Goal: Task Accomplishment & Management: Manage account settings

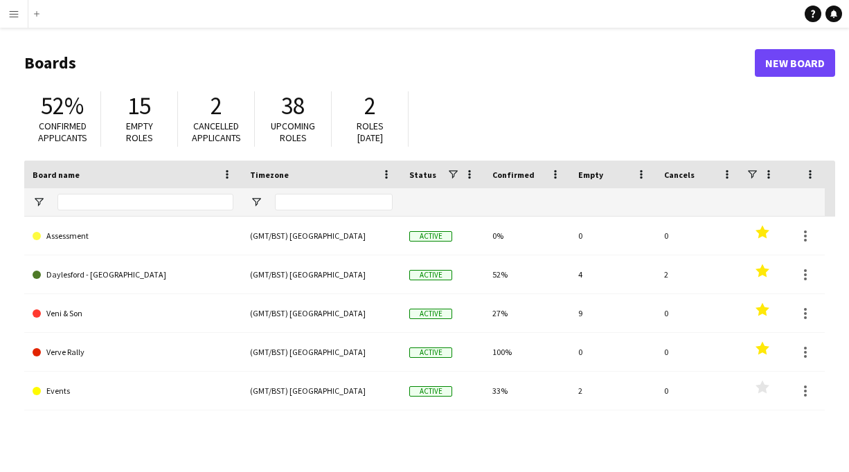
click at [12, 19] on app-icon "Menu" at bounding box center [13, 13] width 11 height 11
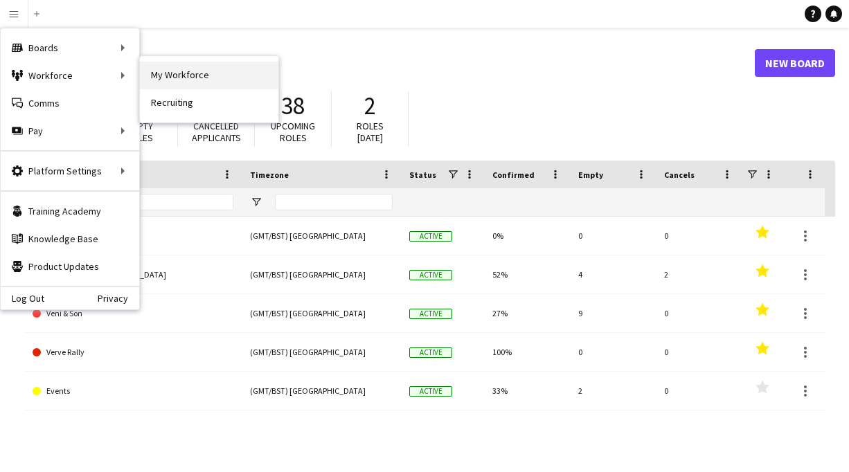
click at [187, 77] on link "My Workforce" at bounding box center [209, 76] width 138 height 28
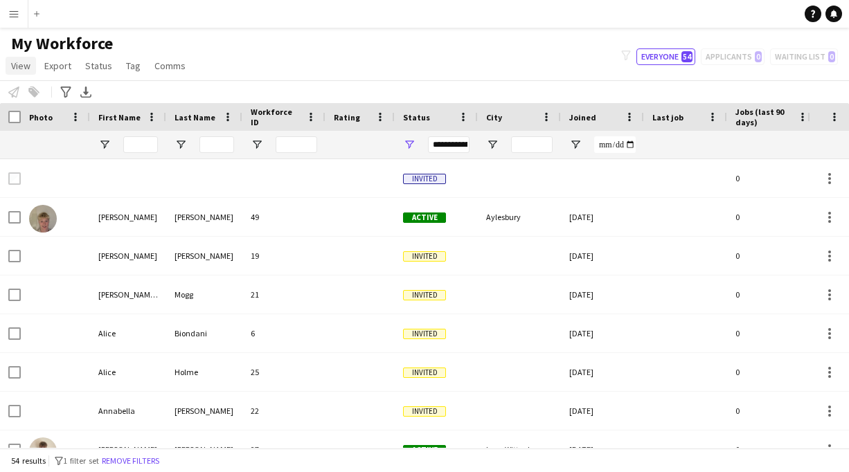
click at [26, 63] on span "View" at bounding box center [20, 66] width 19 height 12
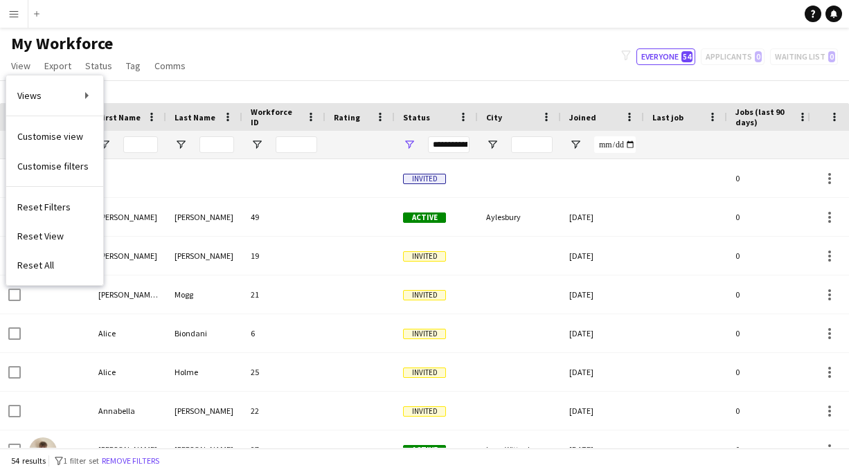
click at [231, 59] on div "My Workforce View Views Default view New view Update view Delete view Edit name…" at bounding box center [424, 56] width 849 height 47
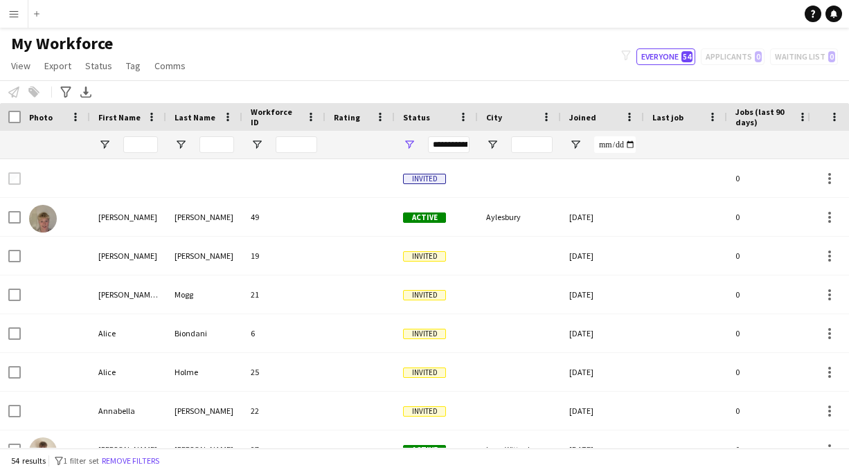
click at [16, 15] on app-icon "Menu" at bounding box center [13, 13] width 11 height 11
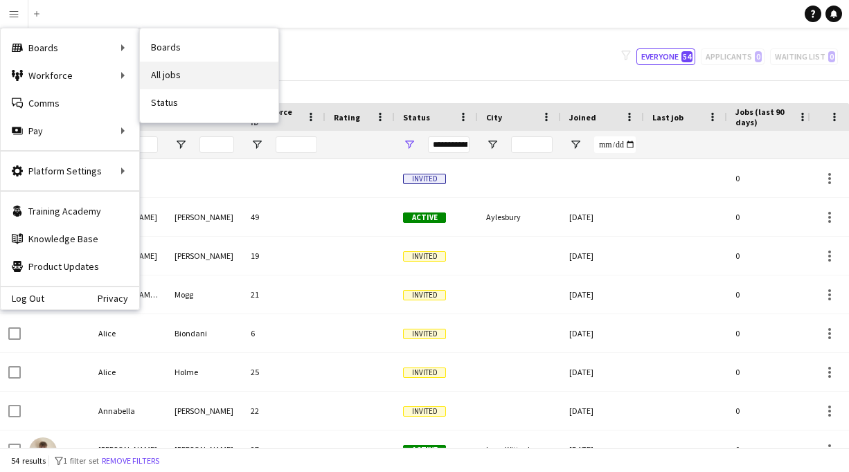
click at [177, 78] on link "All jobs" at bounding box center [209, 76] width 138 height 28
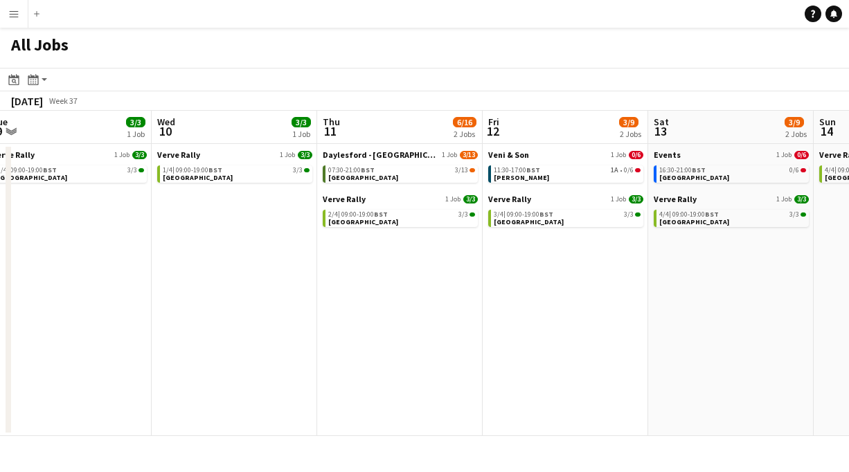
scroll to position [0, 512]
click at [214, 172] on span "BST" at bounding box center [214, 169] width 14 height 9
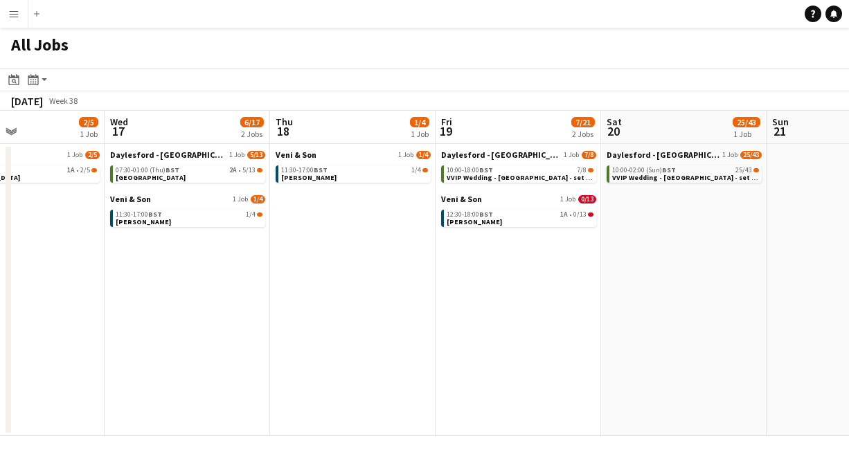
scroll to position [0, 394]
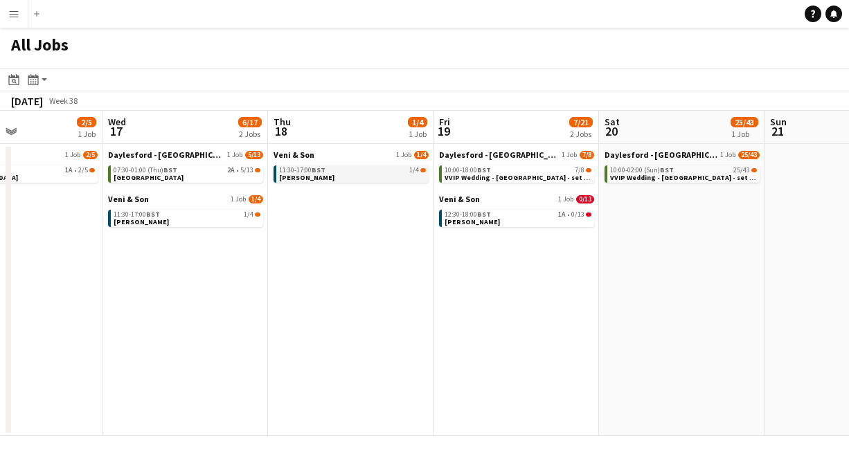
click at [318, 172] on span "BST" at bounding box center [319, 169] width 14 height 9
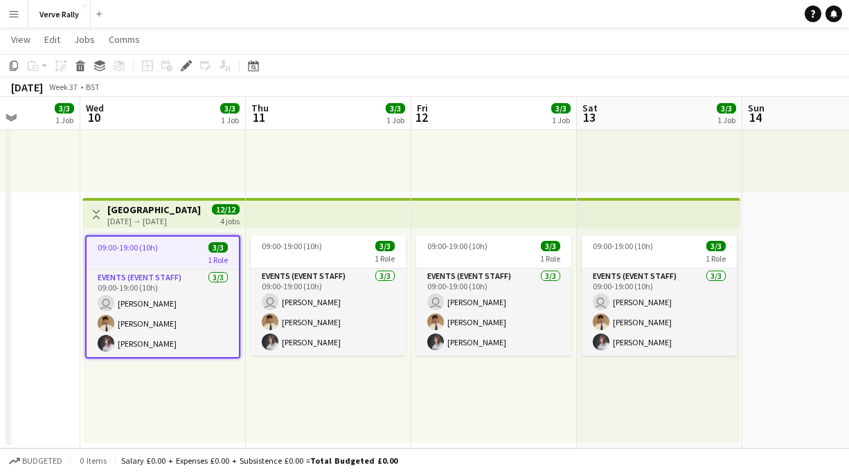
scroll to position [0, 369]
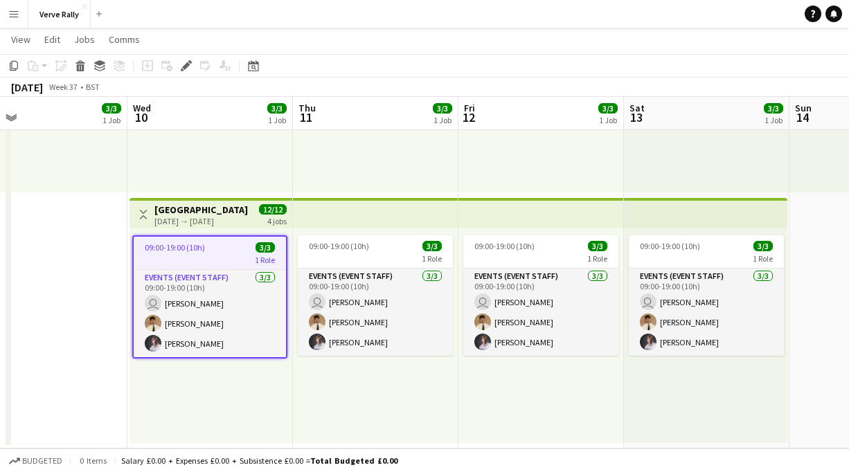
click at [10, 17] on app-icon "Menu" at bounding box center [13, 13] width 11 height 11
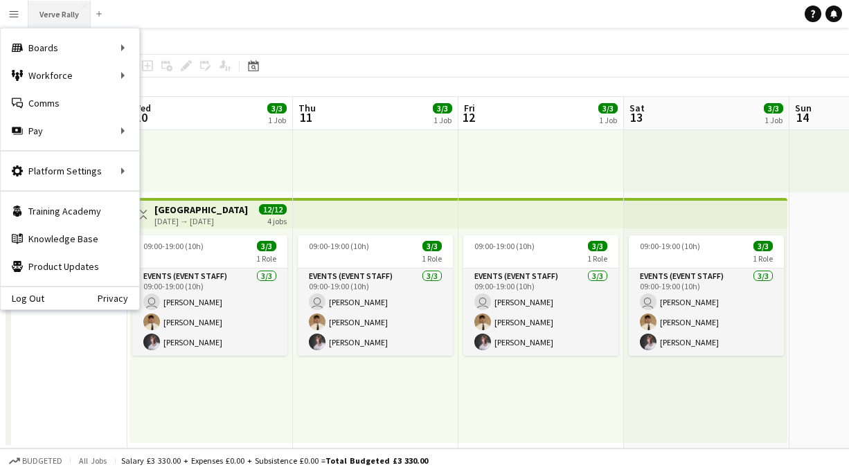
click at [66, 15] on button "Verve Rally Close" at bounding box center [59, 14] width 62 height 27
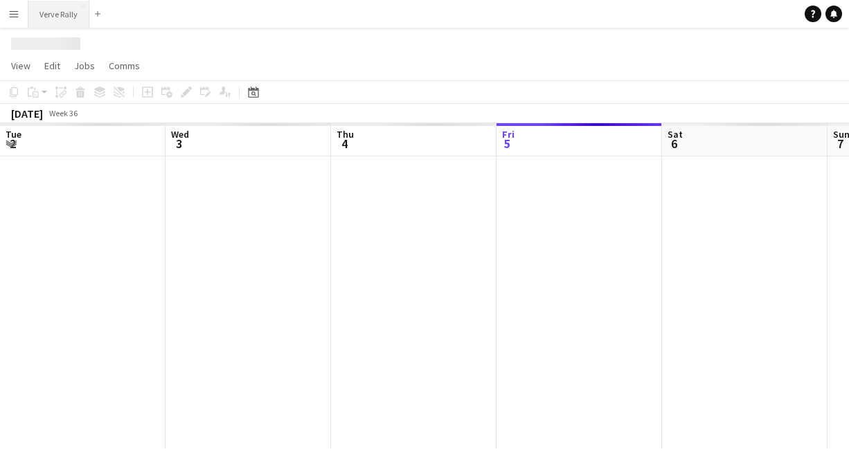
scroll to position [0, 331]
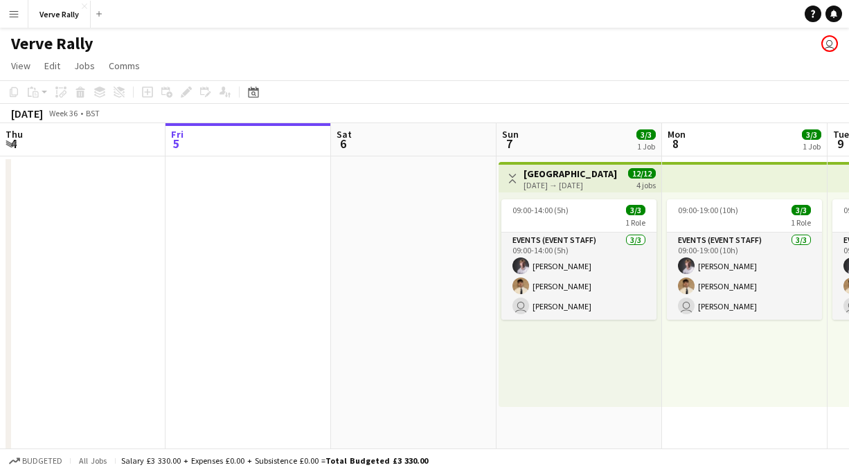
click at [16, 15] on app-icon "Menu" at bounding box center [13, 13] width 11 height 11
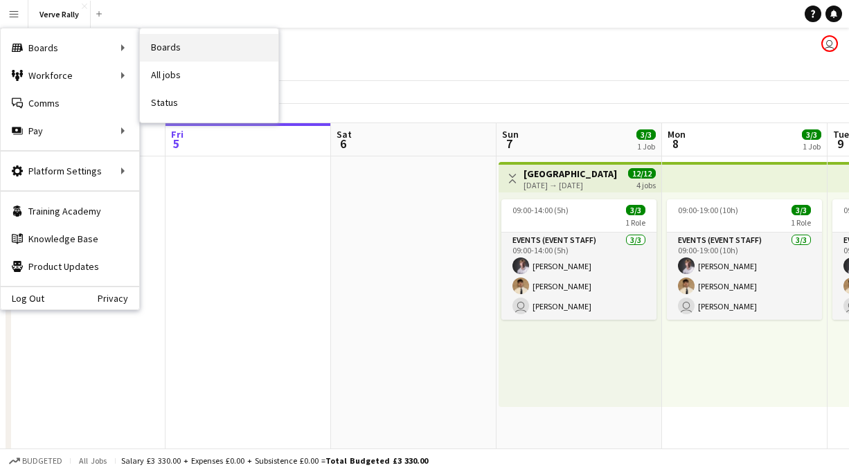
click at [172, 47] on link "Boards" at bounding box center [209, 48] width 138 height 28
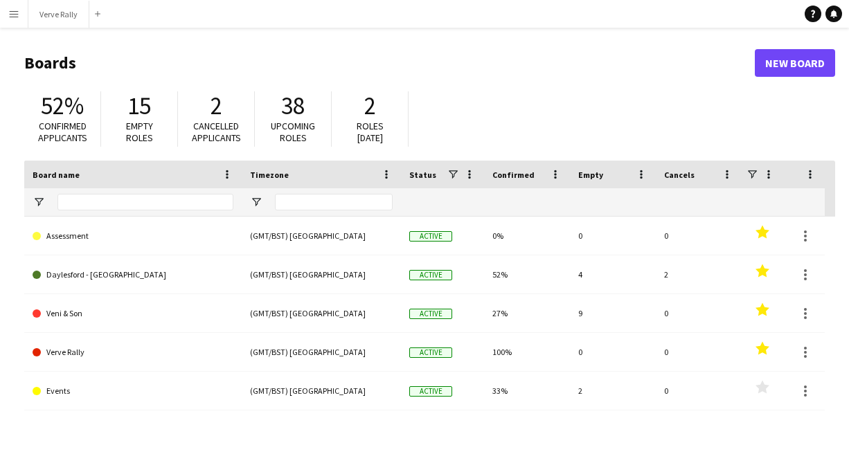
click at [15, 17] on app-icon "Menu" at bounding box center [13, 13] width 11 height 11
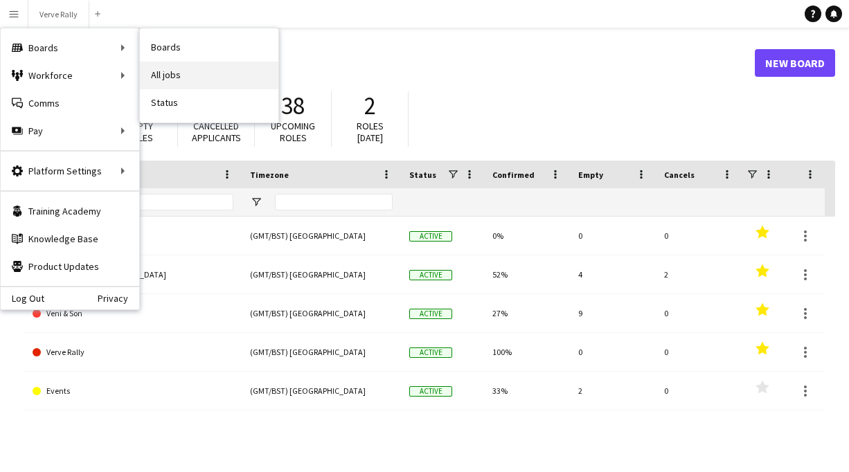
click at [169, 82] on link "All jobs" at bounding box center [209, 76] width 138 height 28
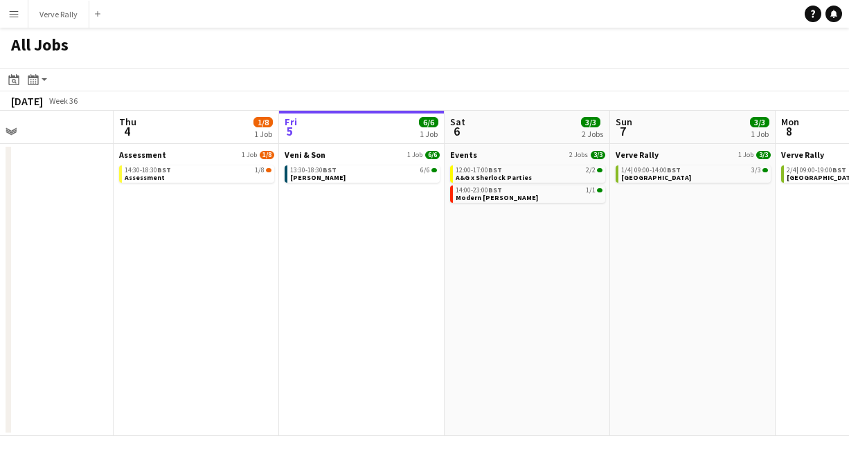
scroll to position [0, 393]
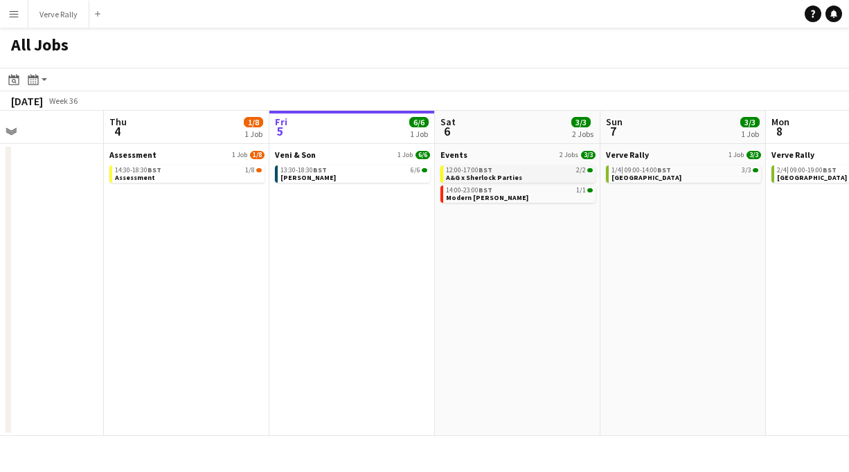
click at [516, 177] on link "12:00-17:00 BST 2/2 A&G x Sherlock Parties" at bounding box center [519, 173] width 147 height 16
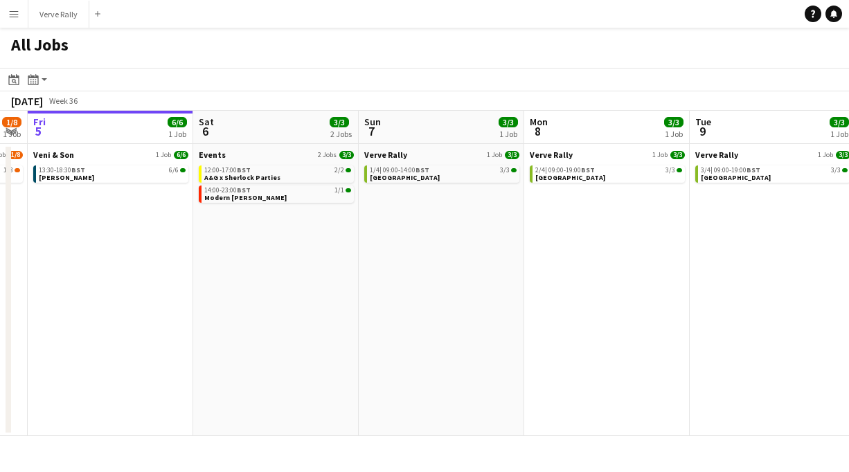
scroll to position [0, 474]
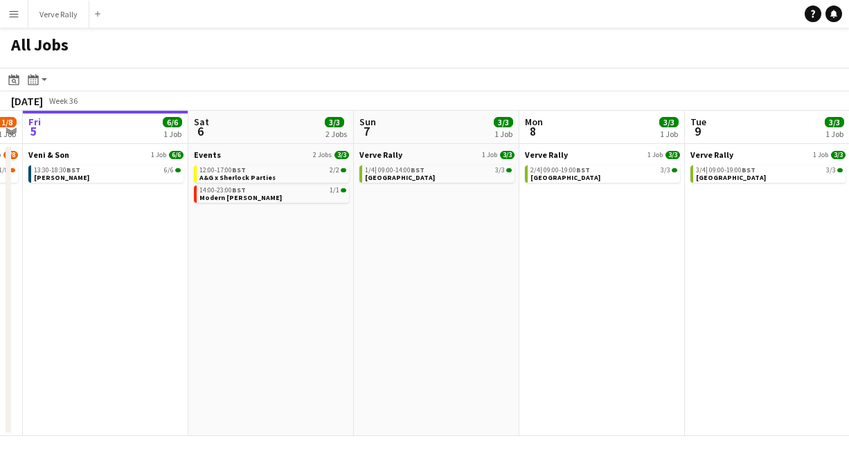
click at [11, 18] on app-icon "Menu" at bounding box center [13, 13] width 11 height 11
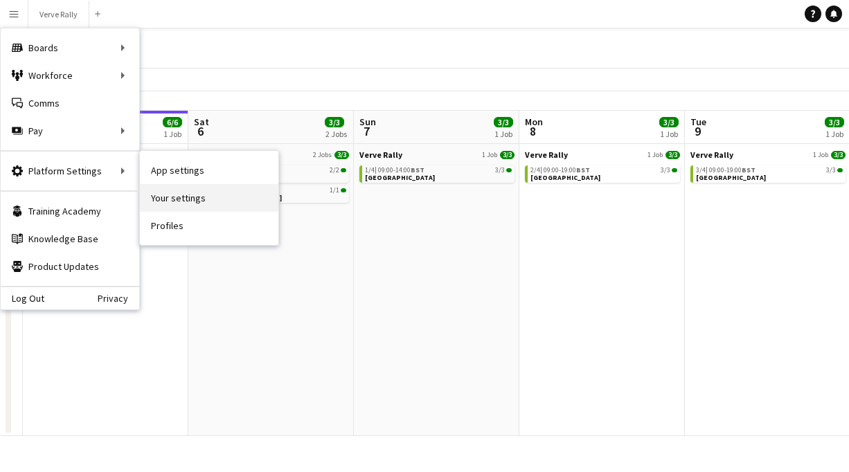
click at [172, 200] on link "Your settings" at bounding box center [209, 198] width 138 height 28
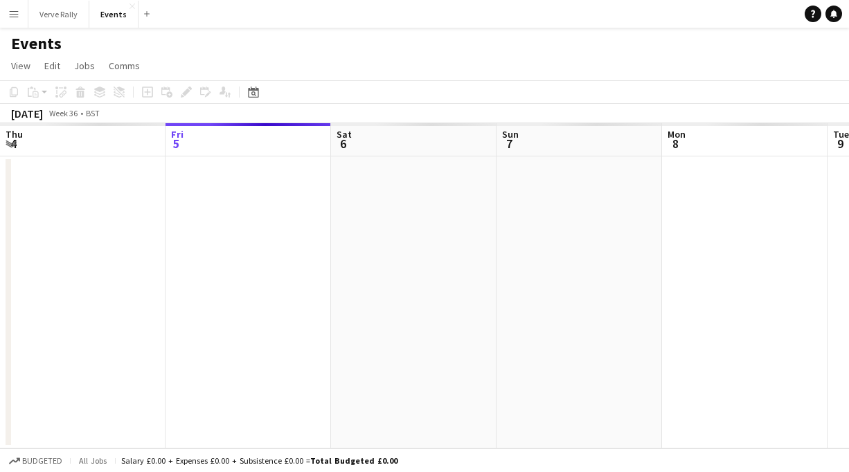
scroll to position [0, 476]
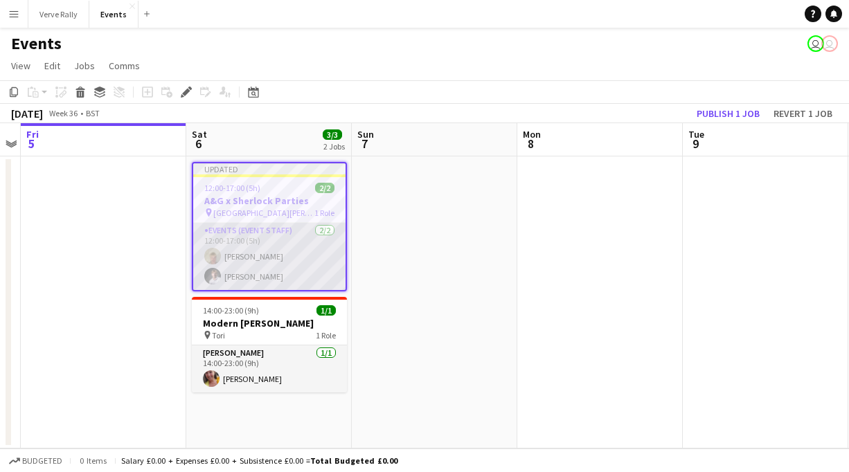
click at [295, 251] on app-card-role "Events (Event Staff) 2/2 12:00-17:00 (5h) Alexander Jones Robert Usher" at bounding box center [269, 256] width 152 height 67
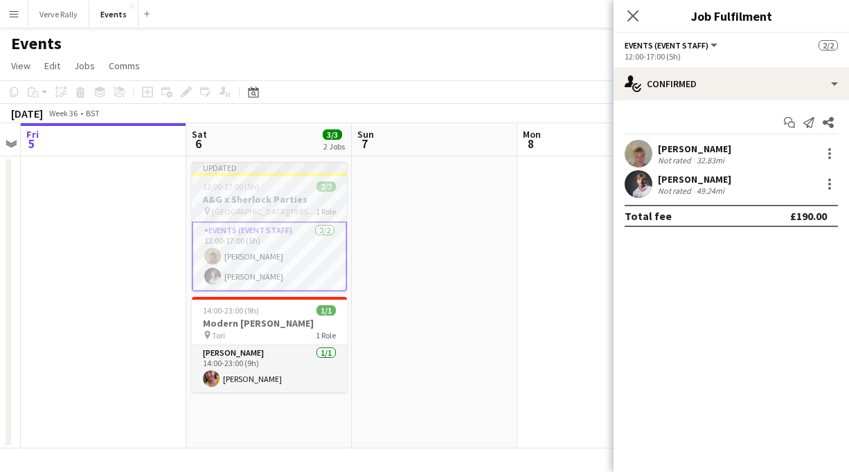
click at [272, 164] on div "Updated" at bounding box center [269, 167] width 155 height 11
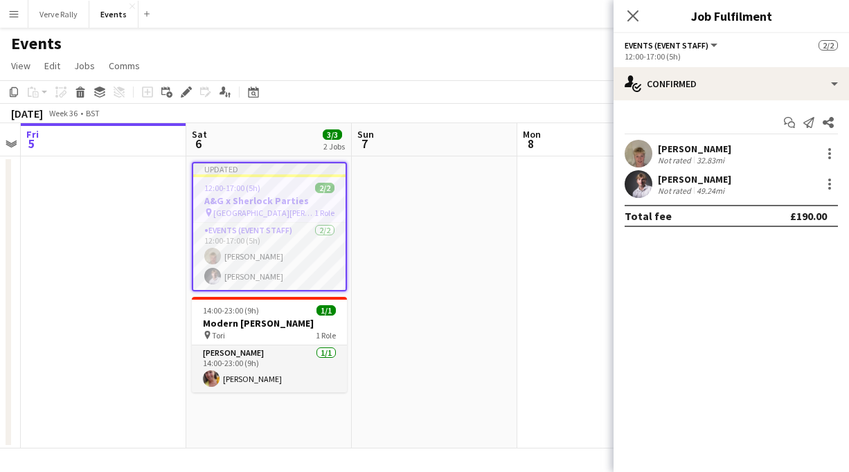
click at [530, 218] on app-date-cell at bounding box center [599, 302] width 165 height 292
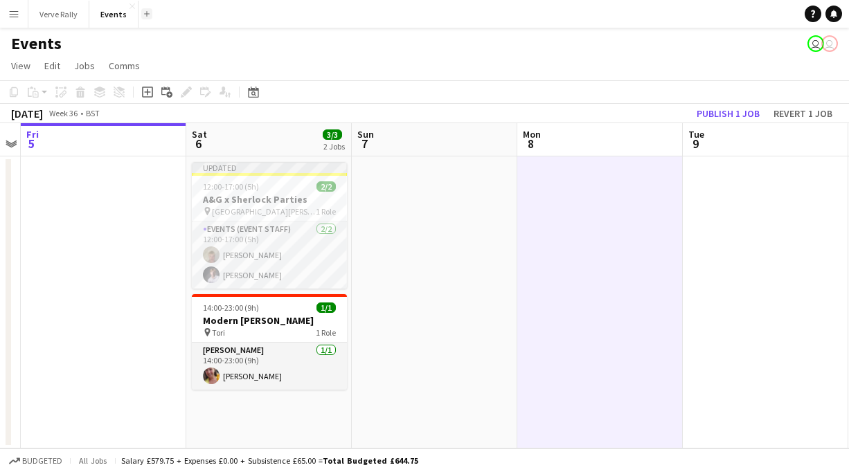
click at [143, 16] on button "Add" at bounding box center [146, 13] width 11 height 11
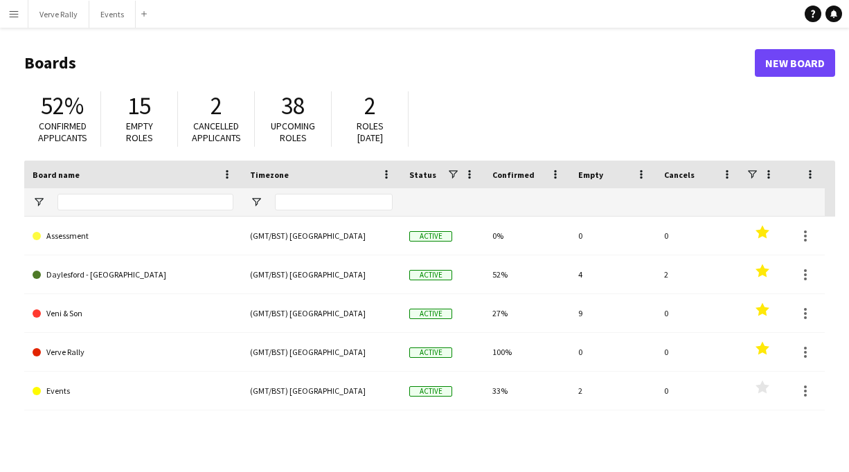
click at [12, 8] on app-icon "Menu" at bounding box center [13, 13] width 11 height 11
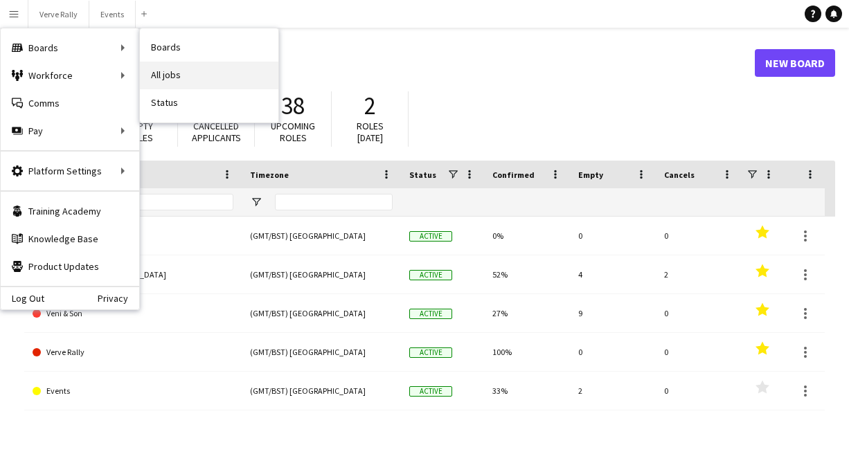
click at [179, 73] on link "All jobs" at bounding box center [209, 76] width 138 height 28
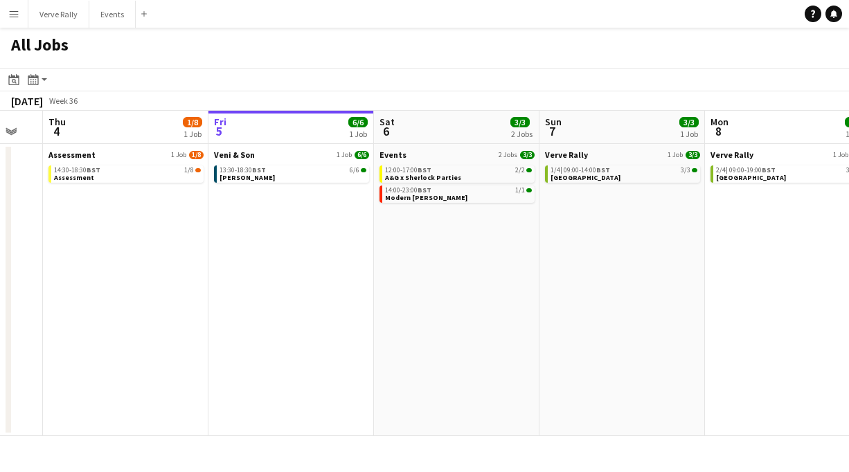
scroll to position [0, 442]
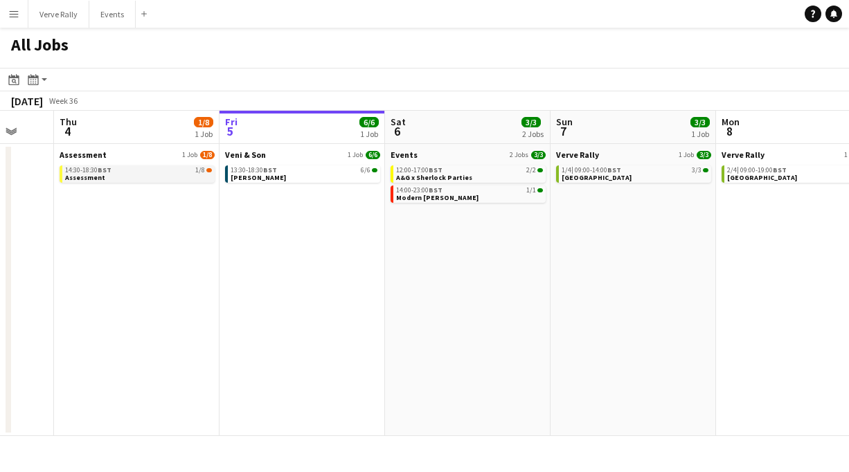
click at [134, 172] on div "14:30-18:30 BST 1/8" at bounding box center [138, 170] width 147 height 7
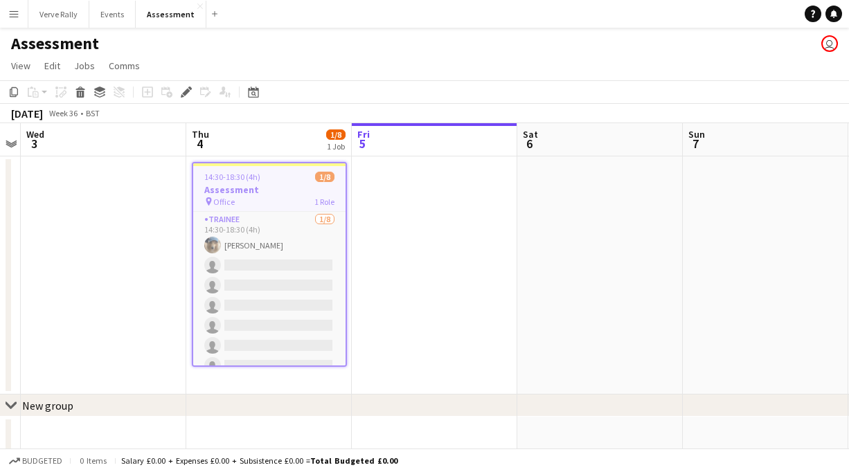
scroll to position [10, 0]
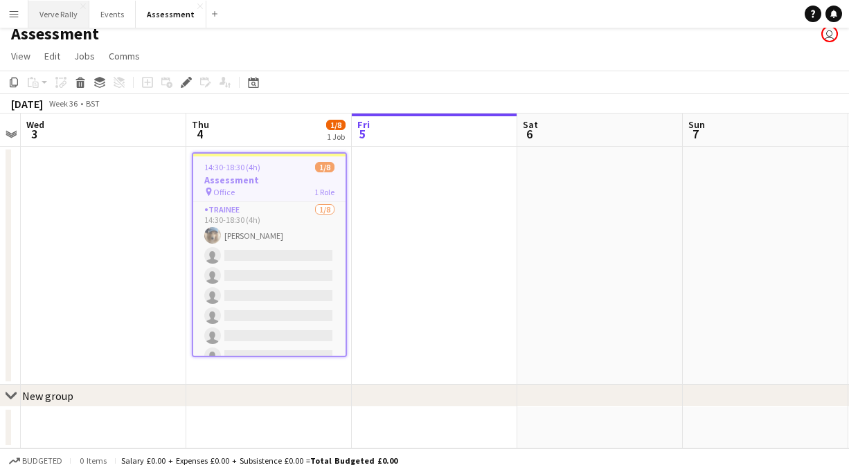
click at [65, 17] on button "Verve Rally Close" at bounding box center [58, 14] width 61 height 27
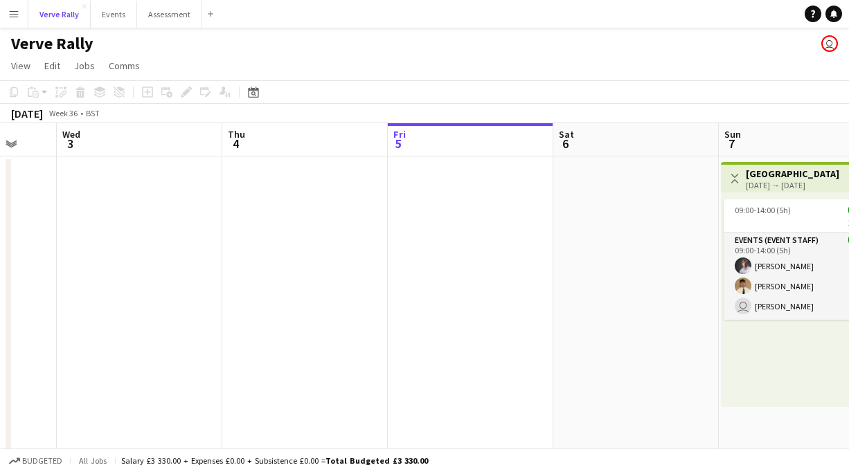
scroll to position [0, 321]
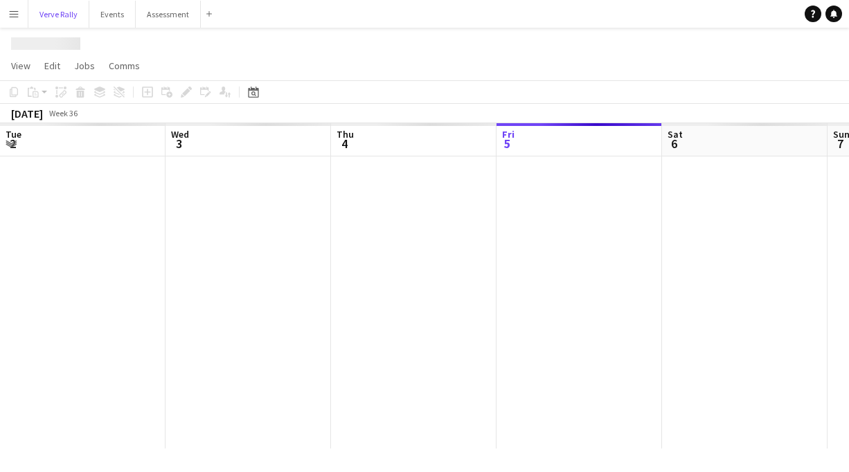
scroll to position [0, 331]
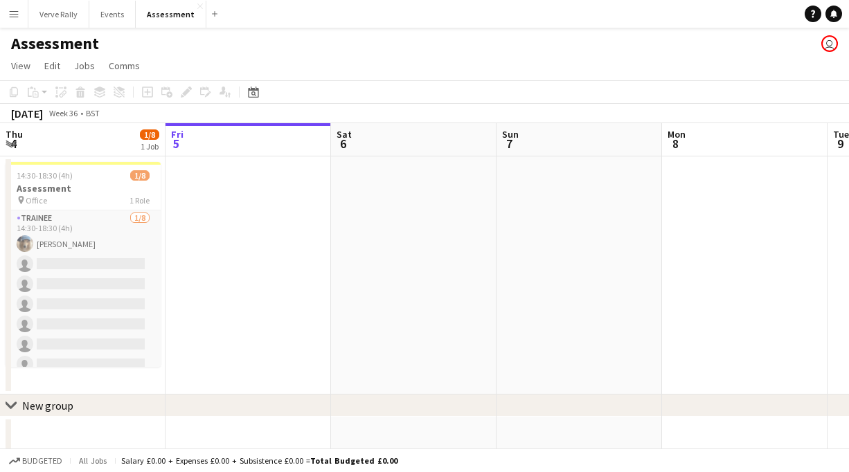
click at [14, 8] on app-icon "Menu" at bounding box center [13, 13] width 11 height 11
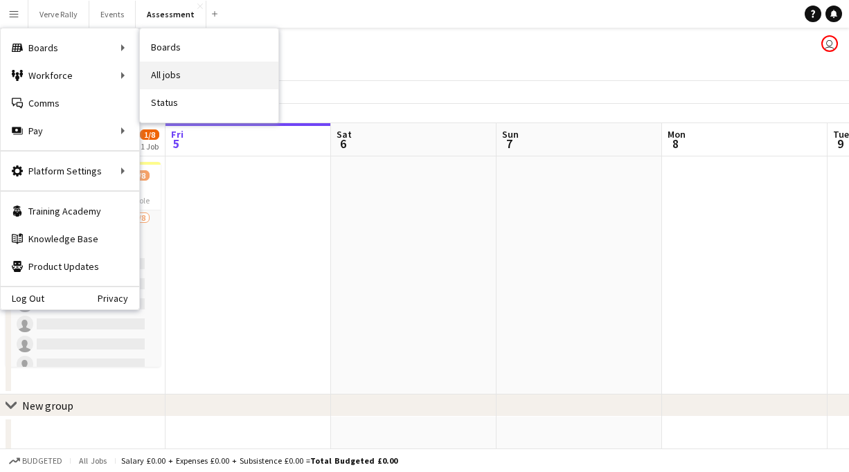
click at [163, 70] on link "All jobs" at bounding box center [209, 76] width 138 height 28
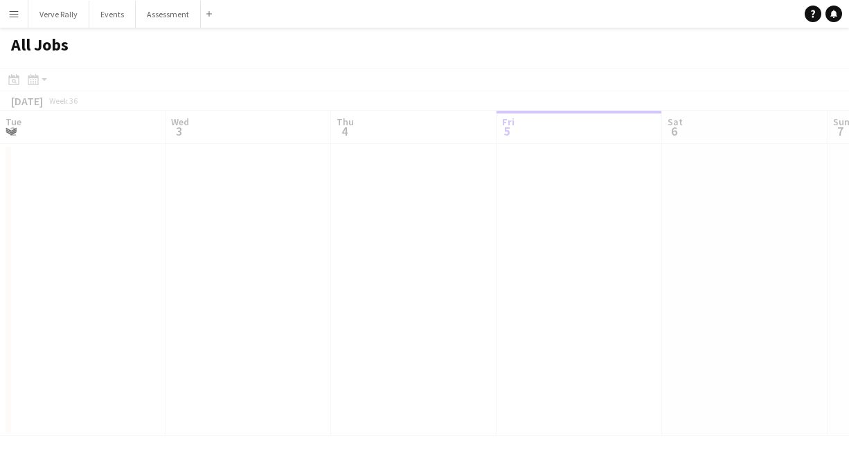
scroll to position [0, 331]
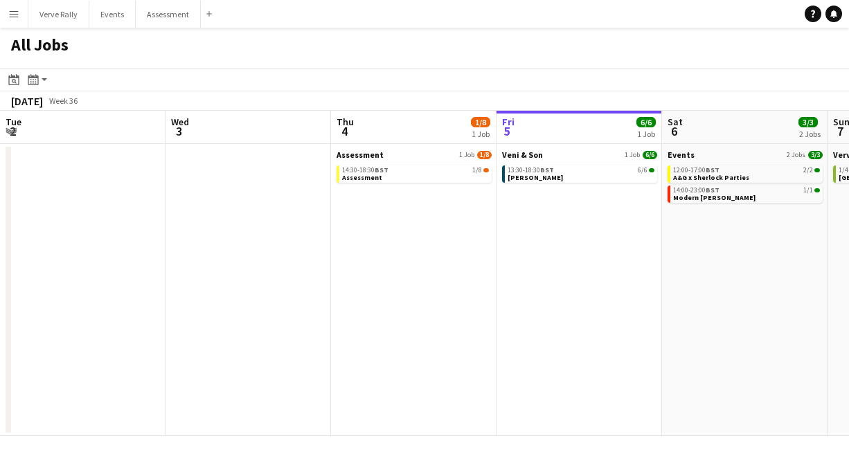
scroll to position [0, 331]
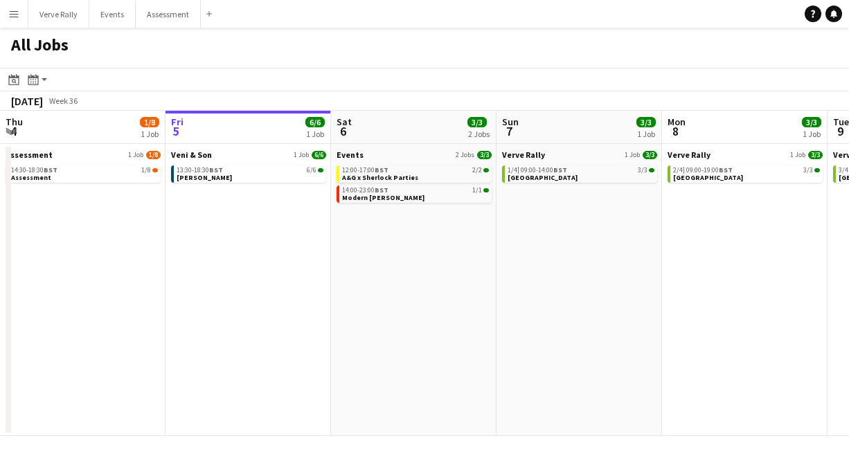
click at [12, 21] on button "Menu" at bounding box center [14, 14] width 28 height 28
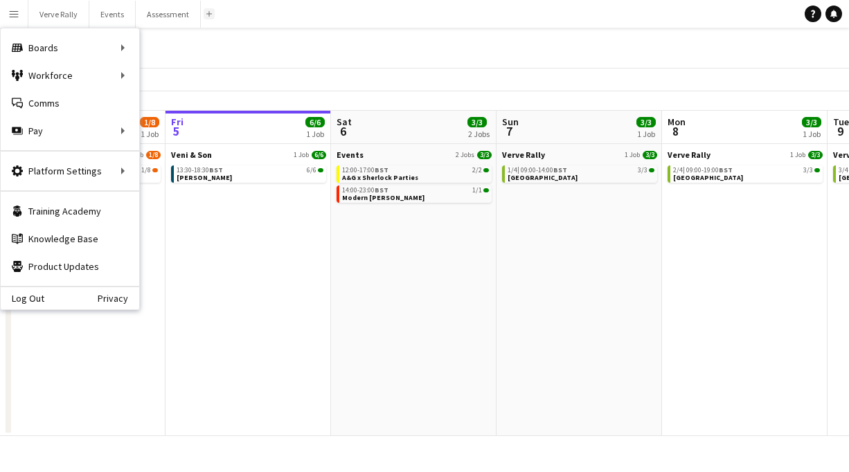
click at [206, 15] on app-icon "Add" at bounding box center [209, 14] width 6 height 6
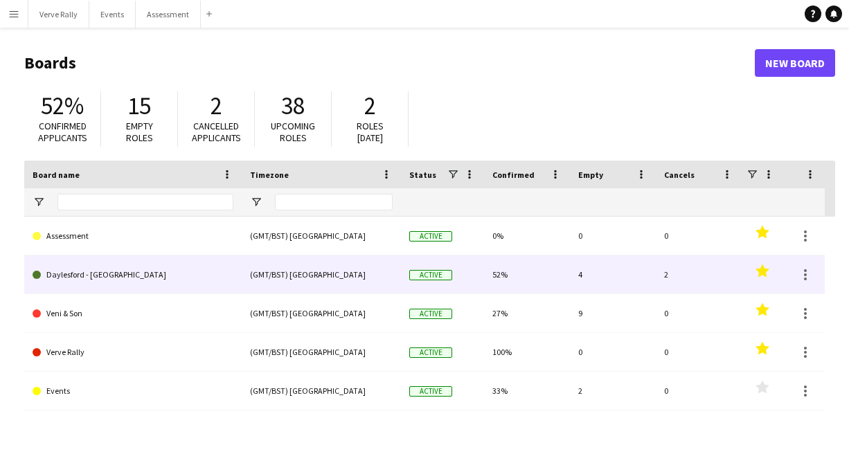
click at [105, 281] on link "Daylesford - [GEOGRAPHIC_DATA]" at bounding box center [133, 275] width 201 height 39
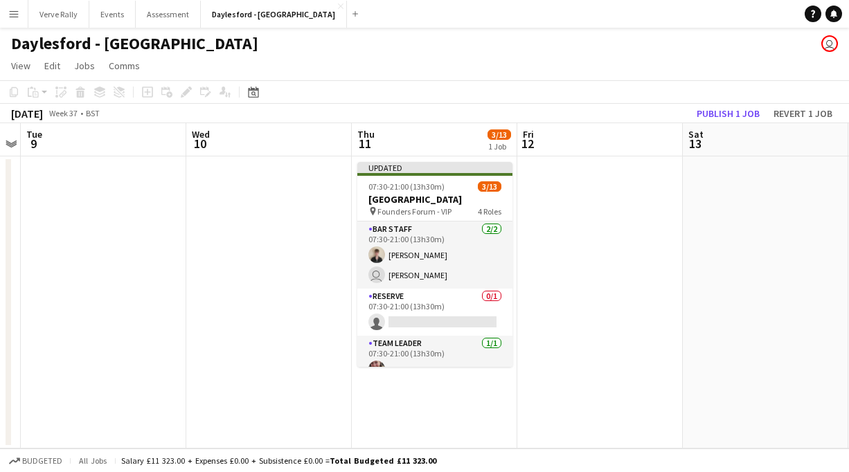
scroll to position [0, 476]
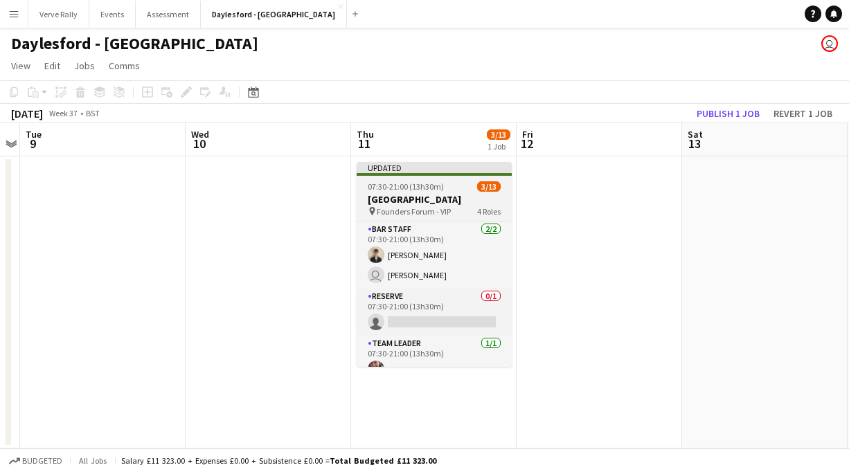
click at [437, 165] on div "Updated" at bounding box center [434, 167] width 155 height 11
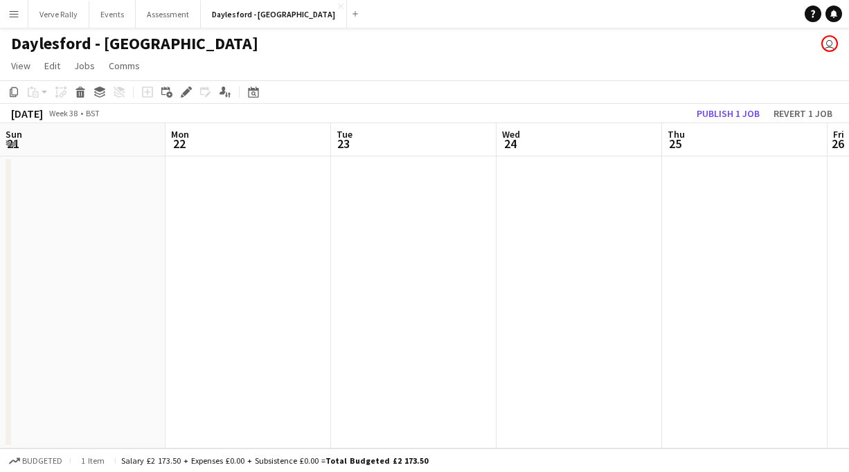
scroll to position [0, 331]
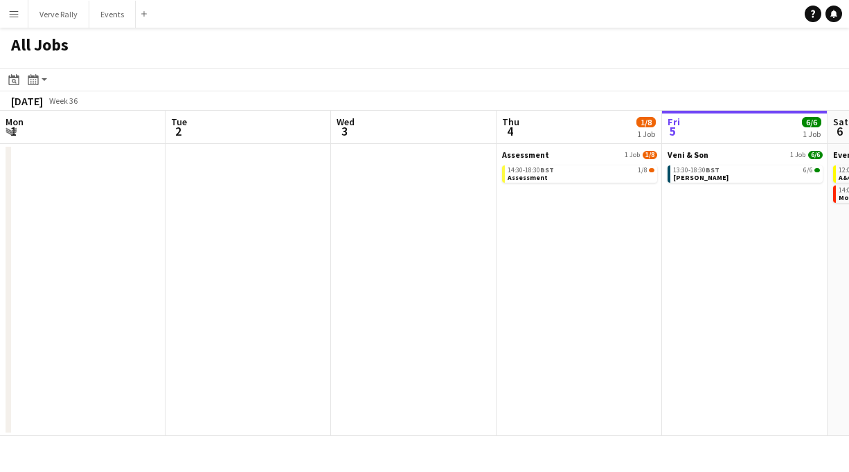
scroll to position [0, 442]
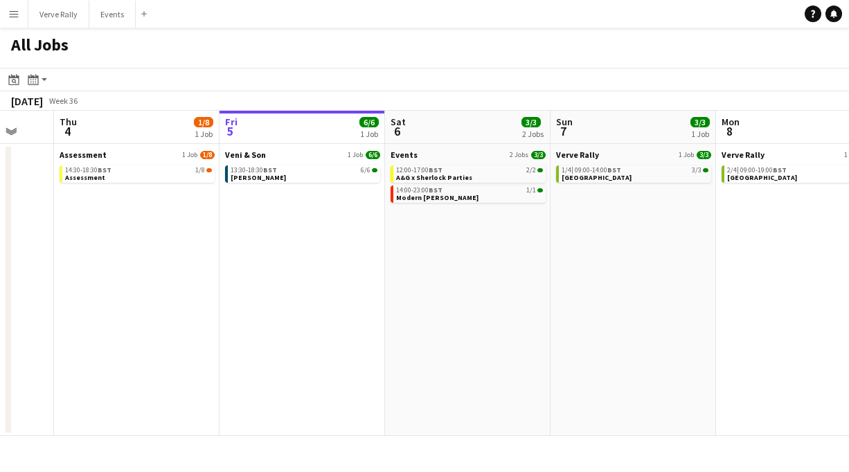
click at [13, 16] on app-icon "Menu" at bounding box center [13, 13] width 11 height 11
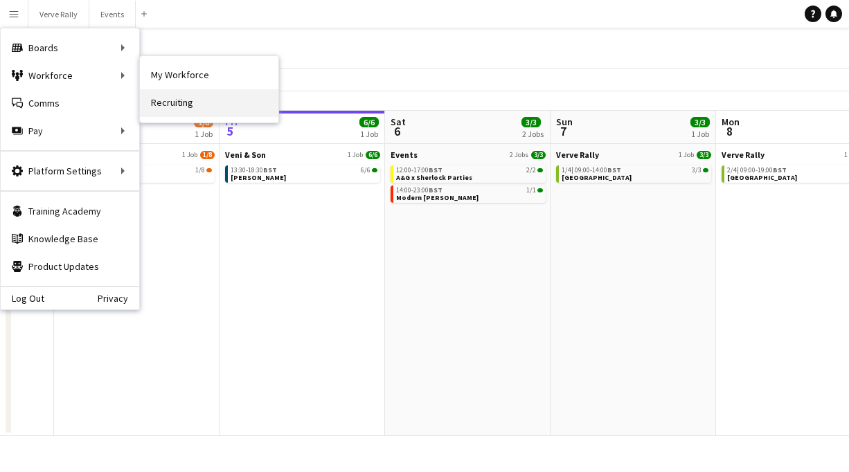
click at [182, 107] on link "Recruiting" at bounding box center [209, 103] width 138 height 28
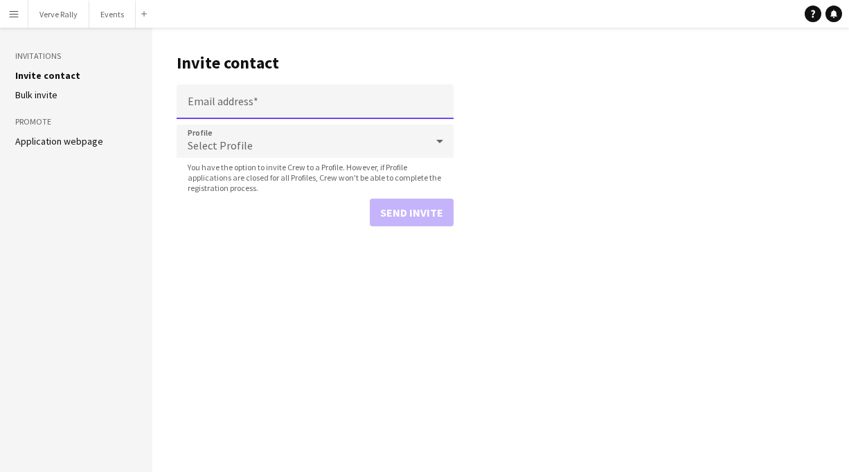
click at [257, 104] on input "Email address" at bounding box center [315, 101] width 277 height 35
click at [346, 301] on main "Invite contact Email address Profile Select Profile You have the option to invi…" at bounding box center [500, 250] width 697 height 445
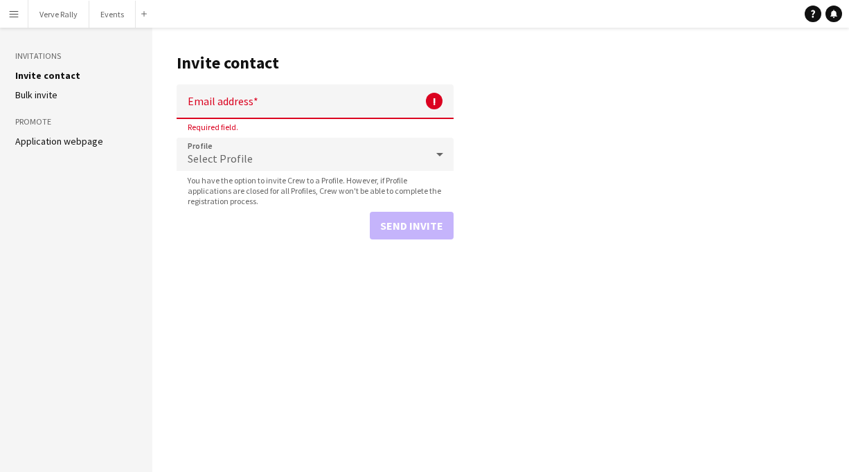
click at [296, 167] on div "Select Profile" at bounding box center [301, 154] width 249 height 33
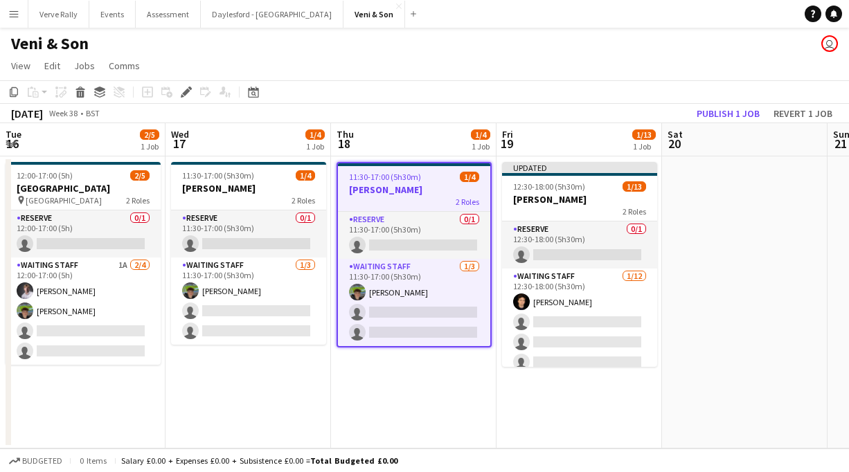
scroll to position [0, 476]
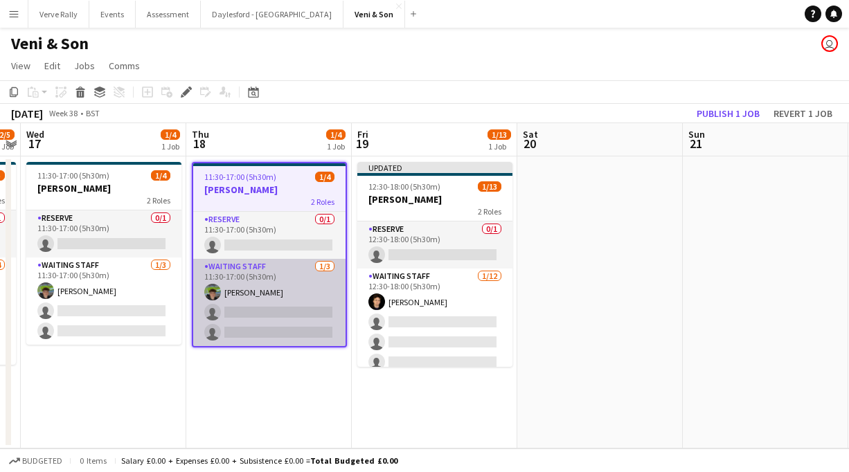
click at [247, 291] on app-card-role "Waiting Staff [DATE] 11:30-17:00 (5h30m) [PERSON_NAME] single-neutral-actions s…" at bounding box center [269, 302] width 152 height 87
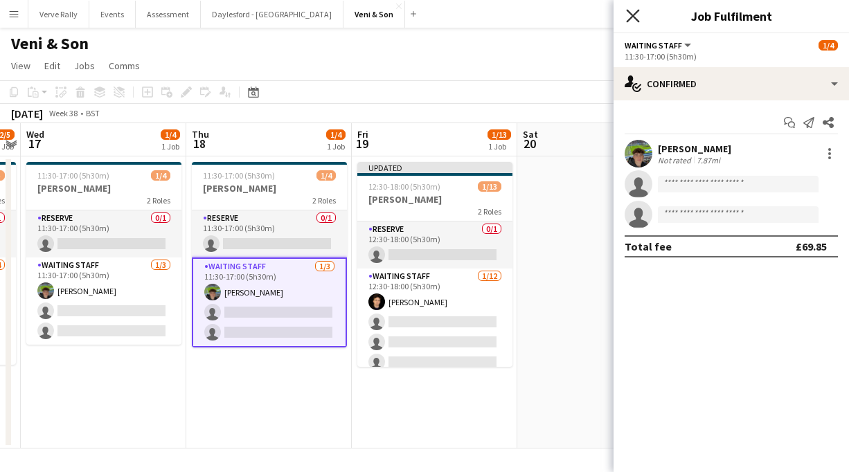
click at [634, 19] on icon "Close pop-in" at bounding box center [632, 15] width 13 height 13
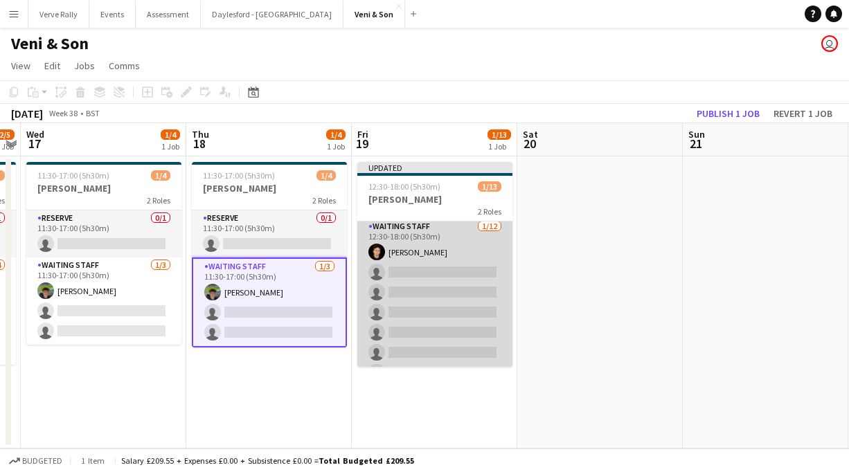
scroll to position [51, 0]
click at [429, 271] on app-card-role "Waiting Staff [DATE] 12:30-18:00 (5h30m) [PERSON_NAME] single-neutral-actions s…" at bounding box center [434, 351] width 155 height 268
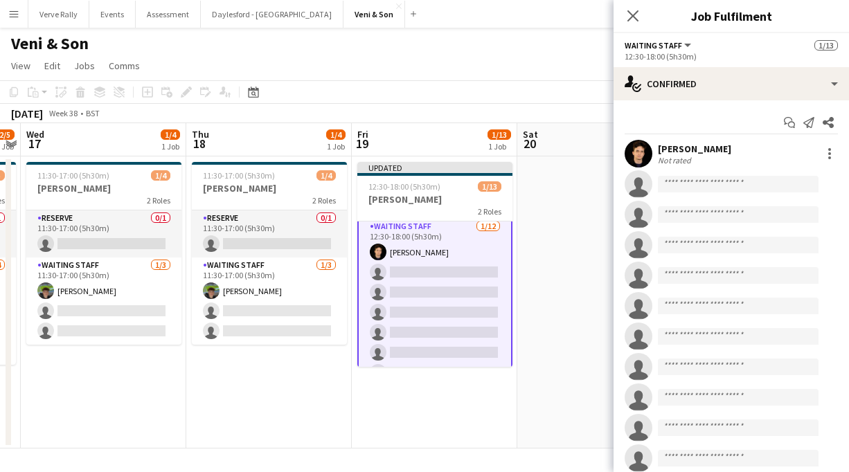
scroll to position [53, 0]
click at [719, 186] on input at bounding box center [738, 184] width 161 height 17
click at [552, 254] on app-date-cell at bounding box center [599, 302] width 165 height 292
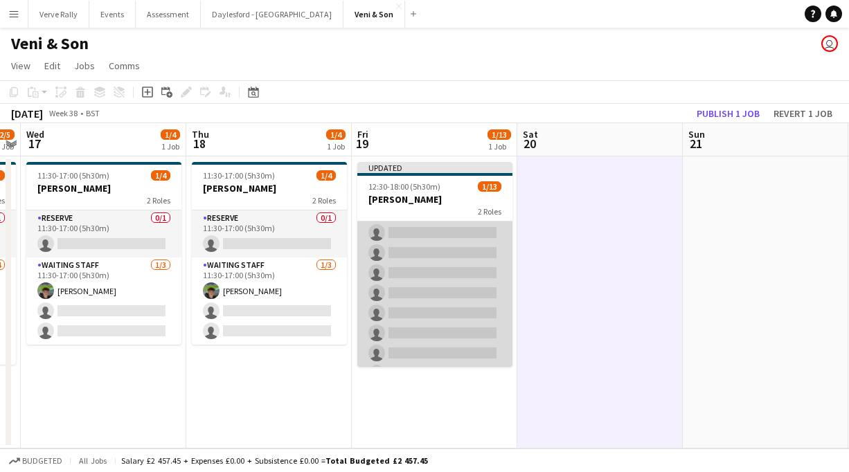
scroll to position [169, 0]
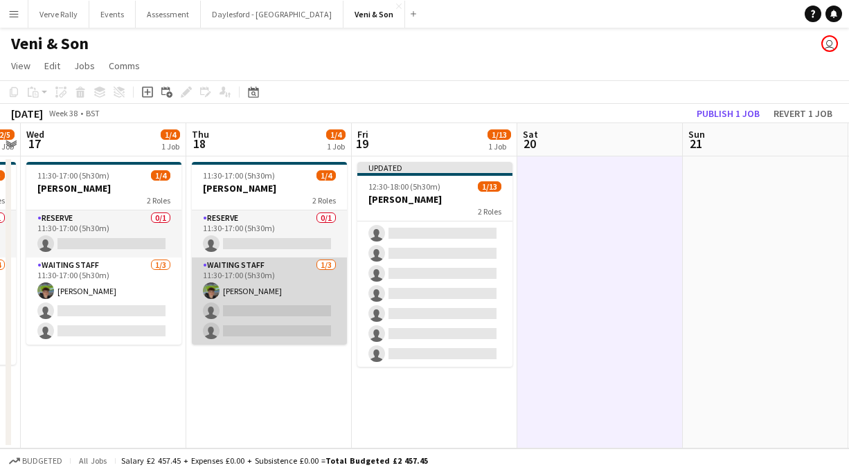
click at [229, 292] on app-card-role "Waiting Staff [DATE] 11:30-17:00 (5h30m) [PERSON_NAME] single-neutral-actions s…" at bounding box center [269, 301] width 155 height 87
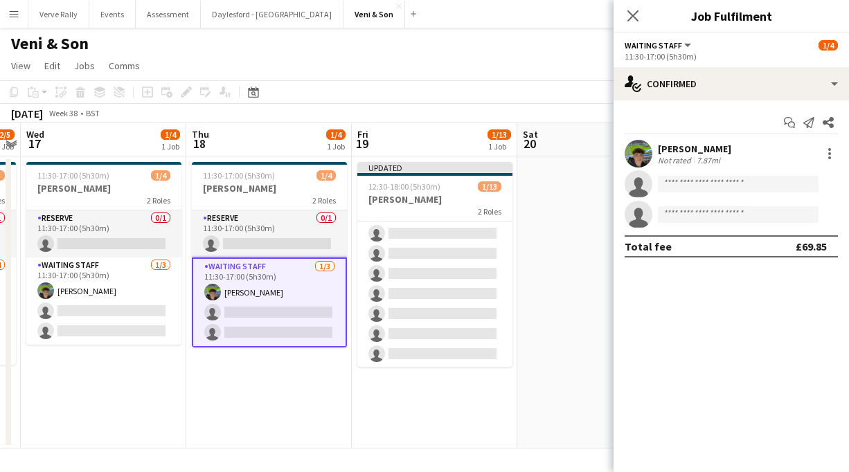
click at [682, 147] on div "[PERSON_NAME]" at bounding box center [694, 149] width 73 height 12
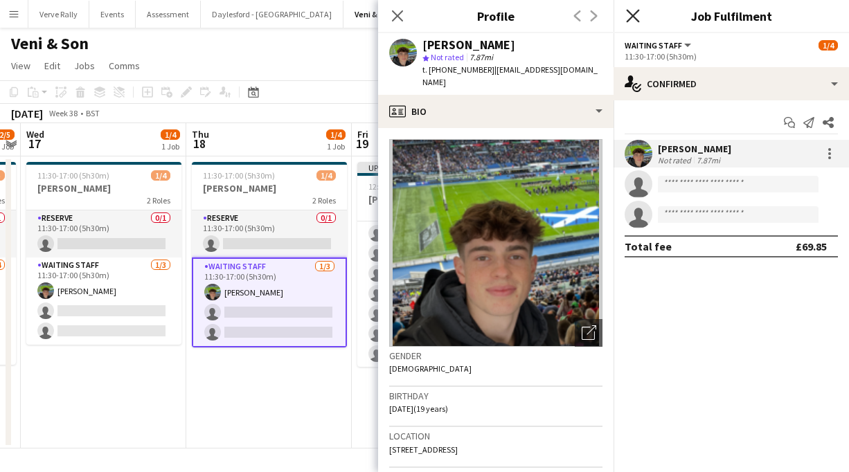
click at [632, 17] on icon at bounding box center [632, 15] width 13 height 13
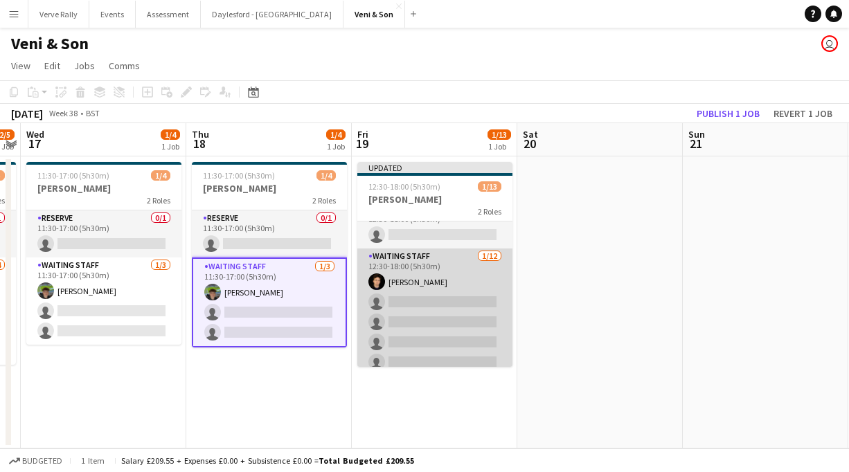
scroll to position [0, 0]
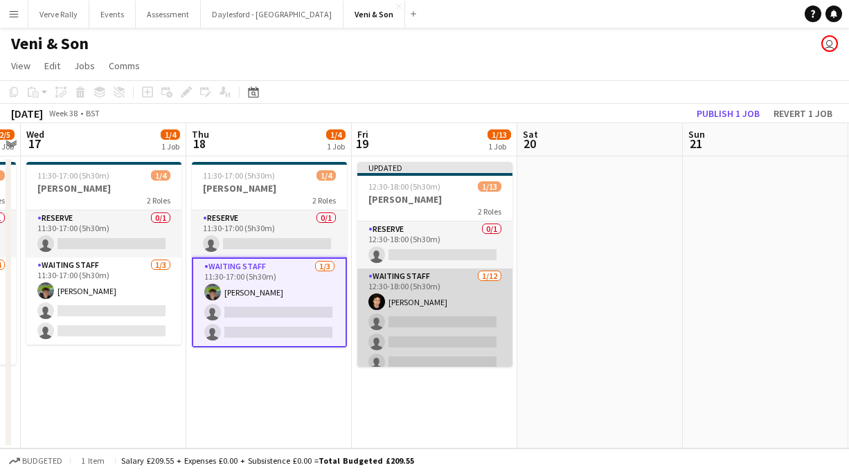
click at [407, 299] on app-card-role "Waiting Staff [DATE] 12:30-18:00 (5h30m) [PERSON_NAME] single-neutral-actions s…" at bounding box center [434, 403] width 155 height 268
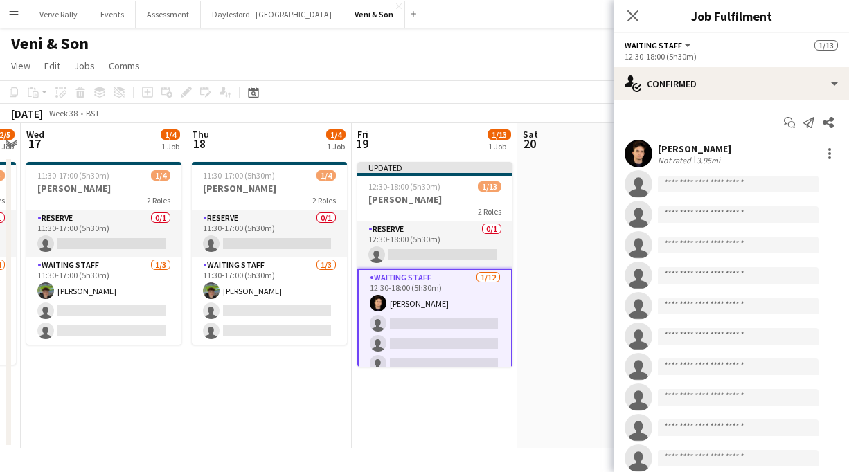
click at [684, 147] on div "[PERSON_NAME]" at bounding box center [694, 149] width 73 height 12
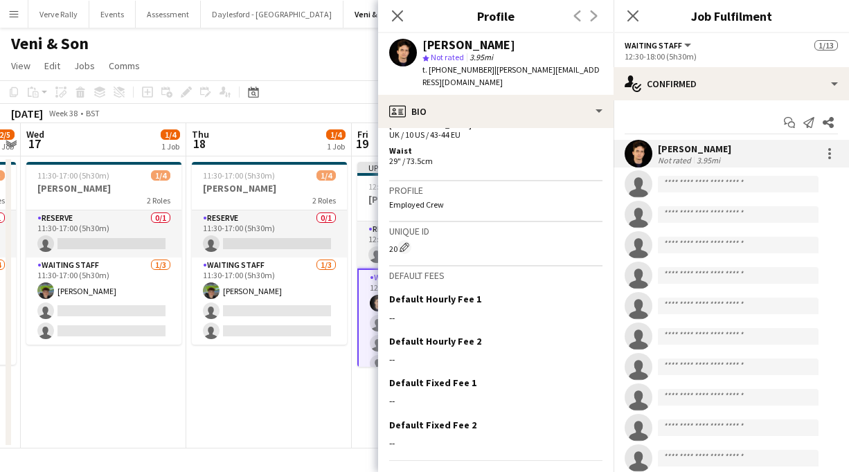
scroll to position [887, 0]
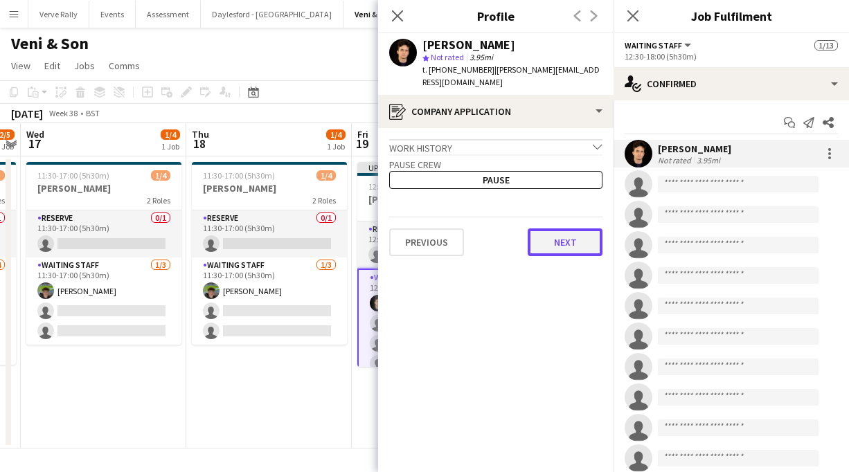
click at [551, 229] on button "Next" at bounding box center [565, 243] width 75 height 28
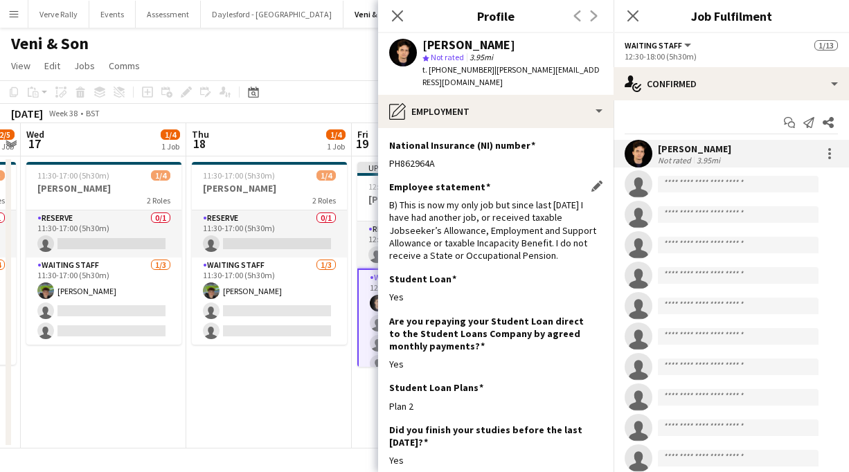
scroll to position [279, 0]
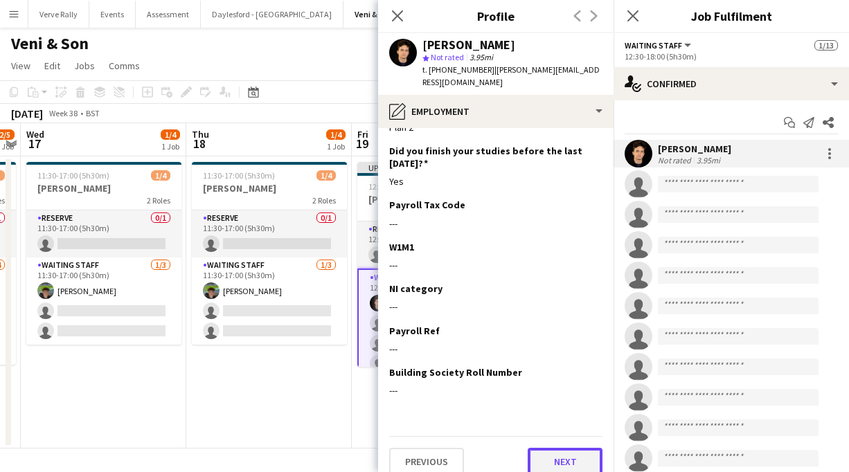
click at [555, 448] on button "Next" at bounding box center [565, 462] width 75 height 28
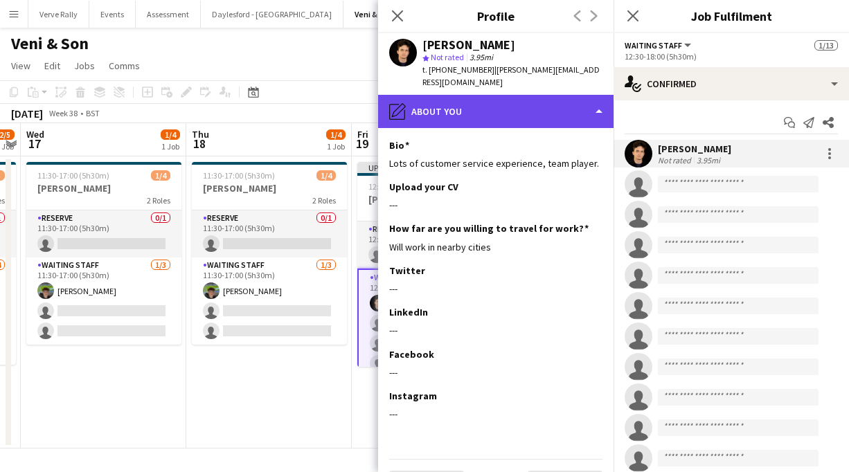
click at [599, 98] on div "pencil4 About you" at bounding box center [495, 111] width 235 height 33
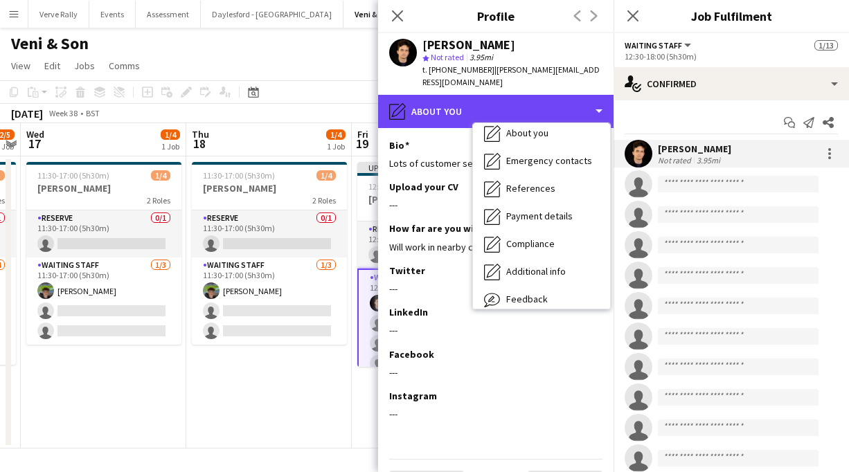
scroll to position [129, 0]
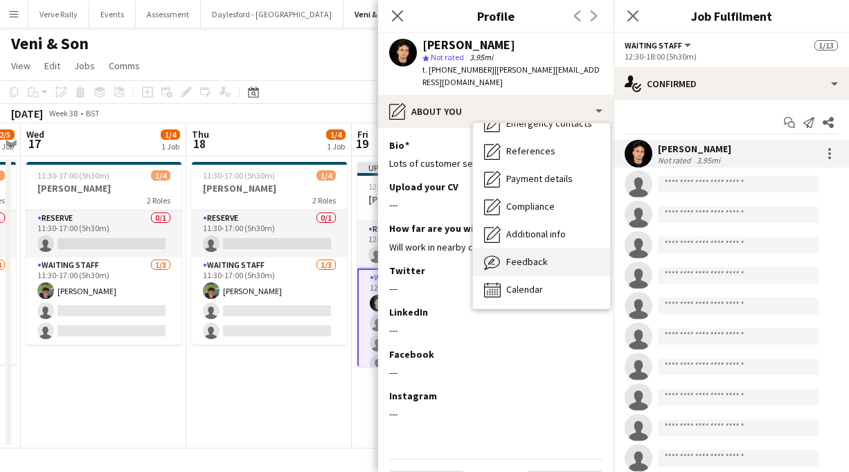
click at [526, 256] on span "Feedback" at bounding box center [527, 262] width 42 height 12
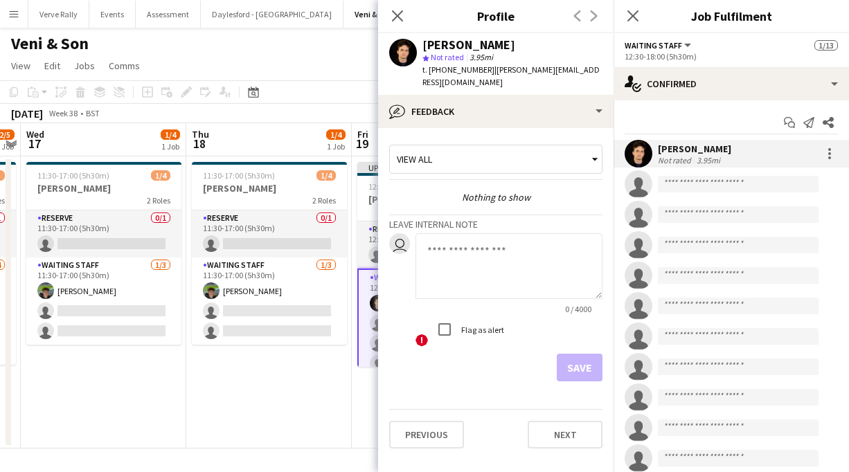
click at [477, 241] on textarea at bounding box center [508, 266] width 187 height 66
type textarea "**********"
click at [574, 354] on button "Save" at bounding box center [580, 368] width 46 height 28
